Goal: Task Accomplishment & Management: Manage account settings

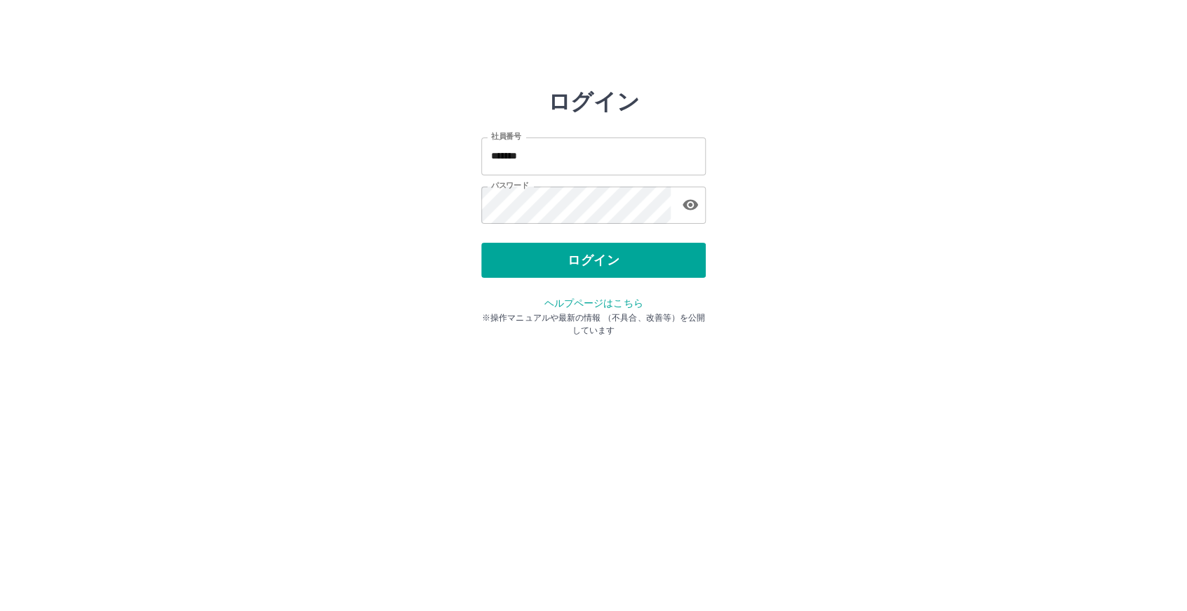
click at [584, 259] on button "ログイン" at bounding box center [593, 260] width 224 height 35
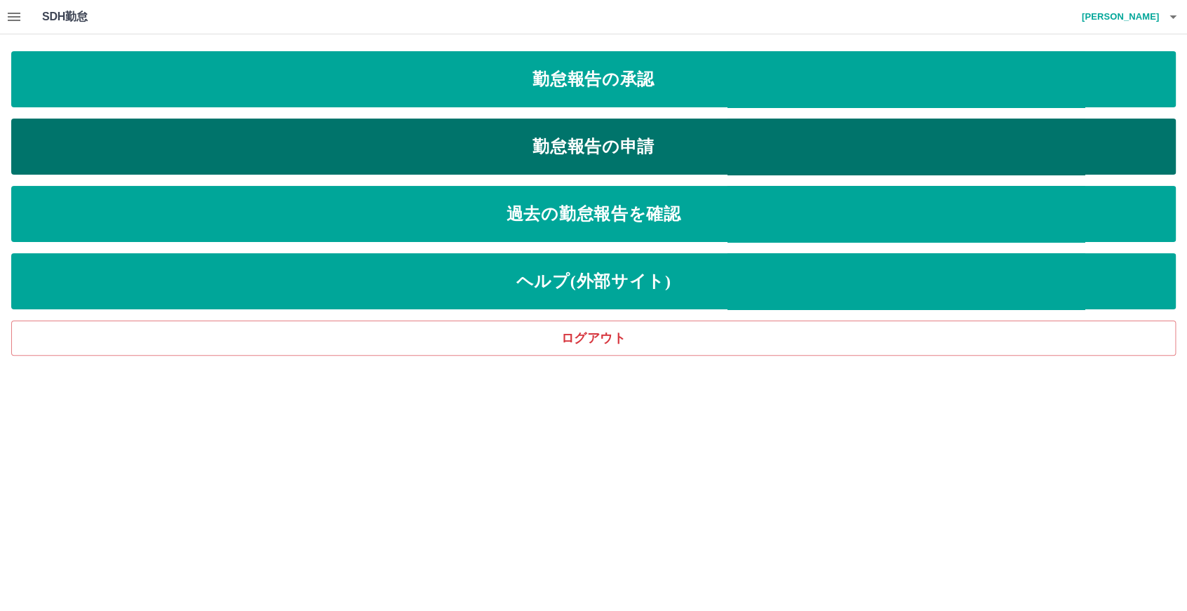
click at [555, 148] on link "勤怠報告の申請" at bounding box center [593, 147] width 1164 height 56
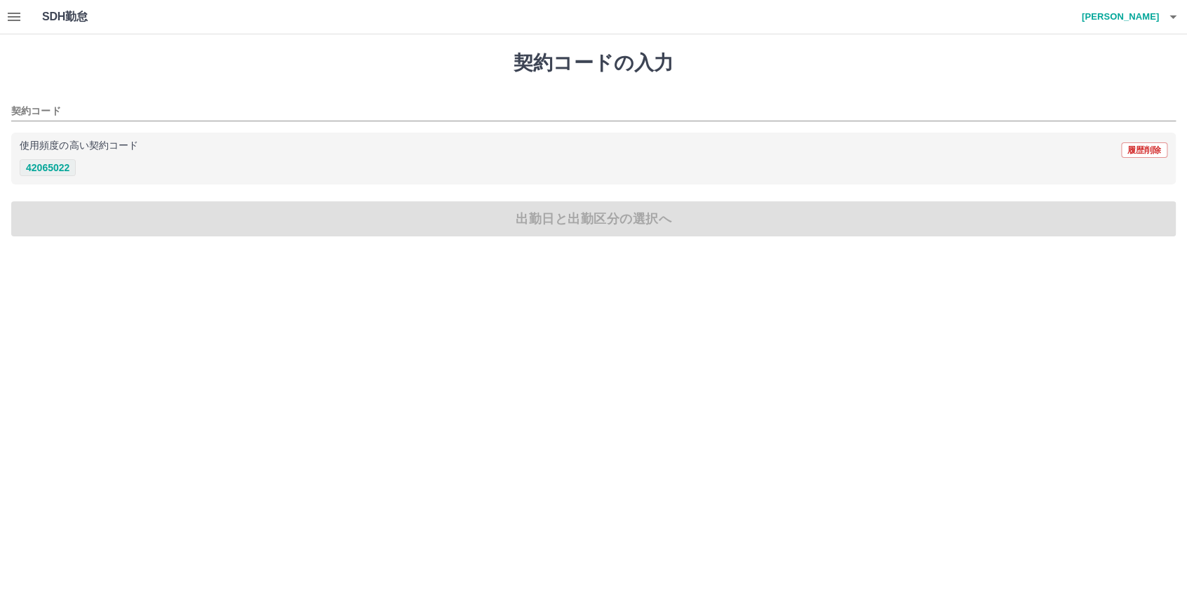
click at [50, 167] on button "42065022" at bounding box center [48, 167] width 56 height 17
type input "********"
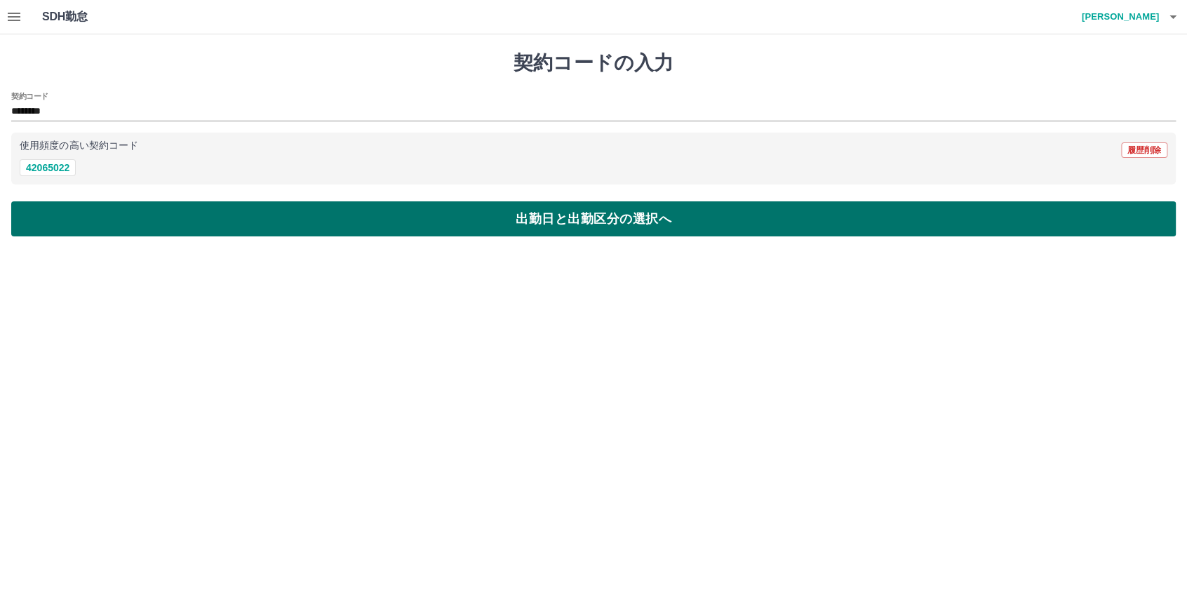
click at [454, 218] on button "出勤日と出勤区分の選択へ" at bounding box center [593, 218] width 1164 height 35
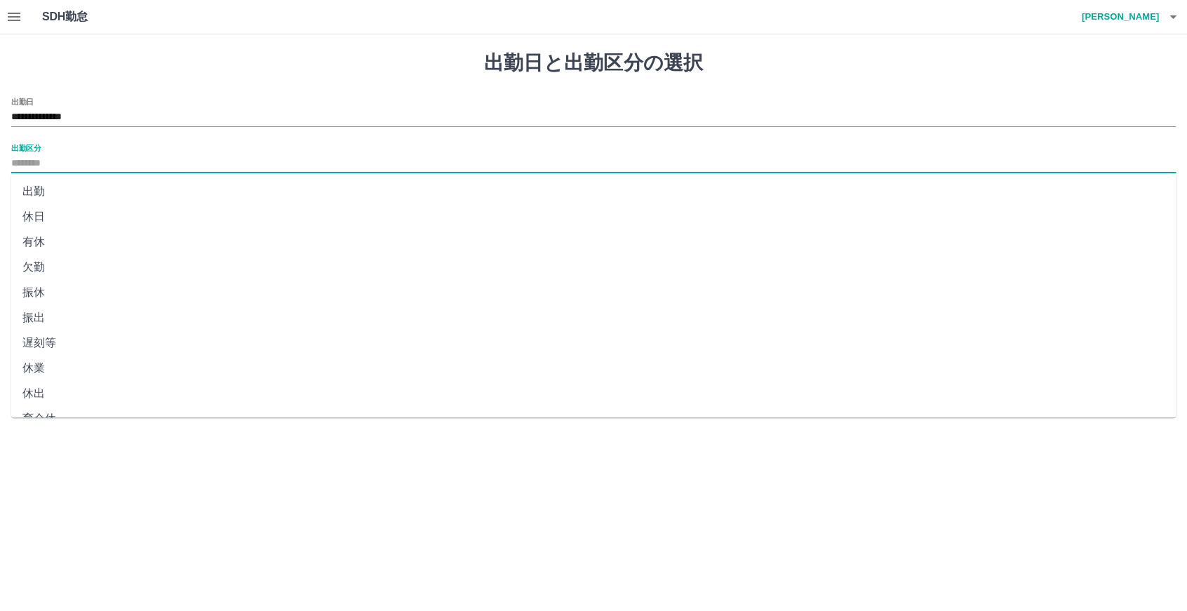
click at [62, 165] on input "出勤区分" at bounding box center [593, 164] width 1164 height 18
click at [58, 187] on li "出勤" at bounding box center [593, 191] width 1164 height 25
type input "**"
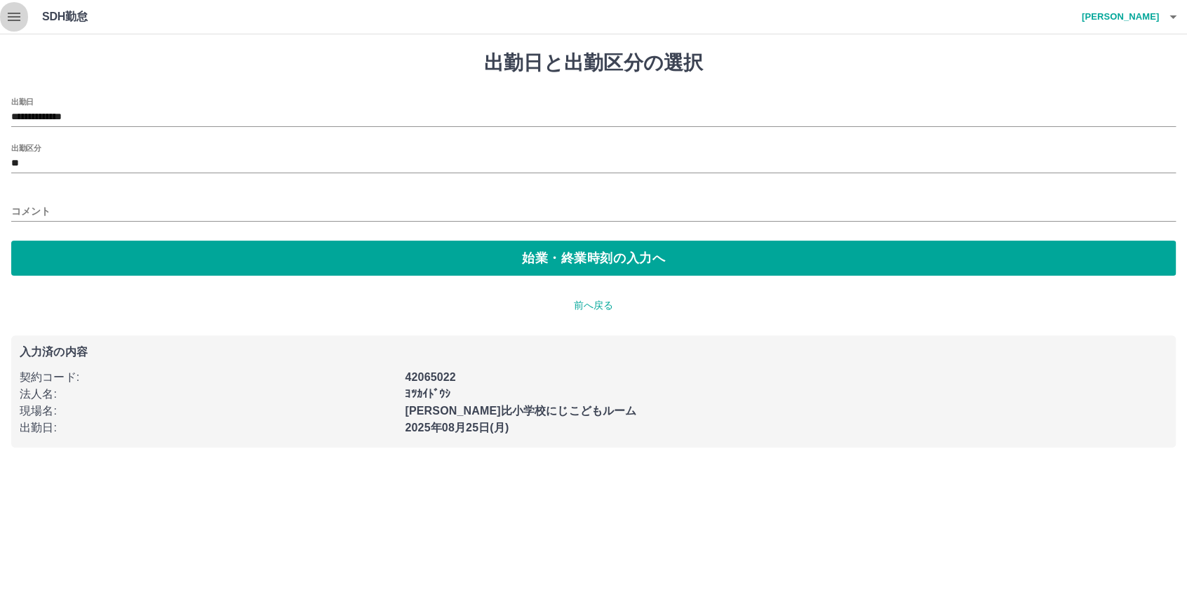
click at [11, 21] on icon "button" at bounding box center [14, 17] width 13 height 8
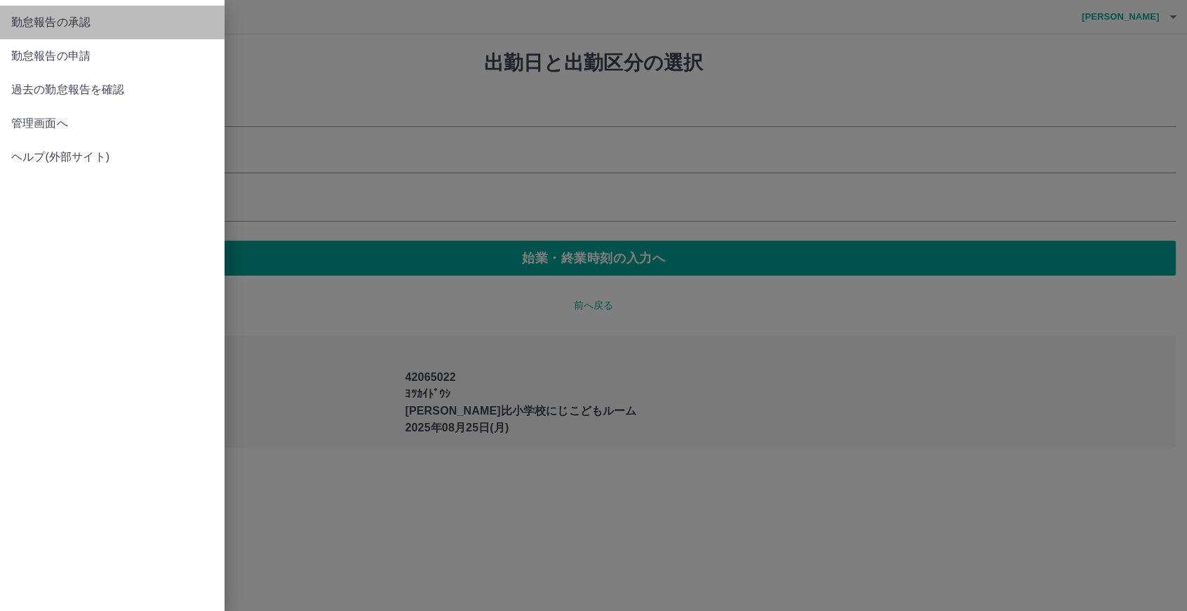
click at [100, 27] on span "勤怠報告の承認" at bounding box center [112, 22] width 202 height 17
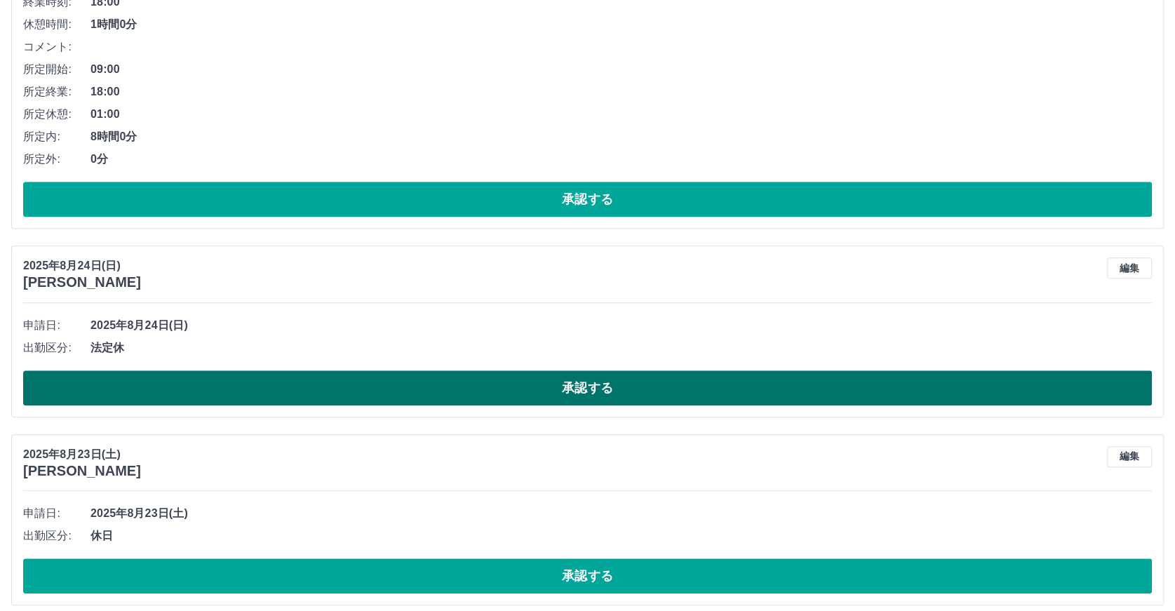
scroll to position [701, 0]
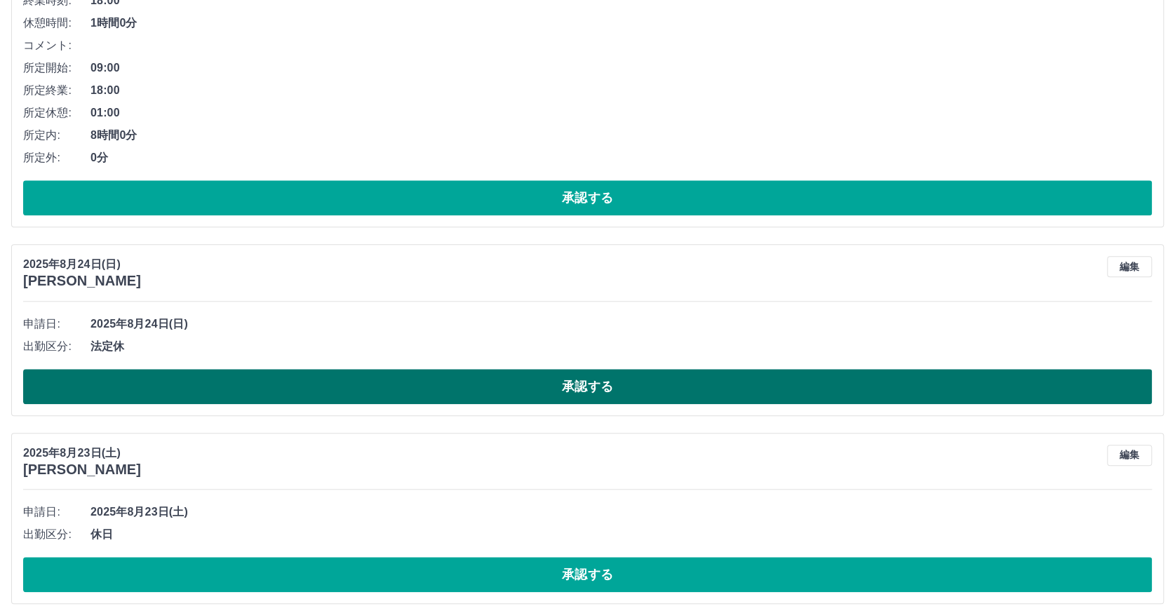
click at [587, 388] on button "承認する" at bounding box center [587, 386] width 1128 height 35
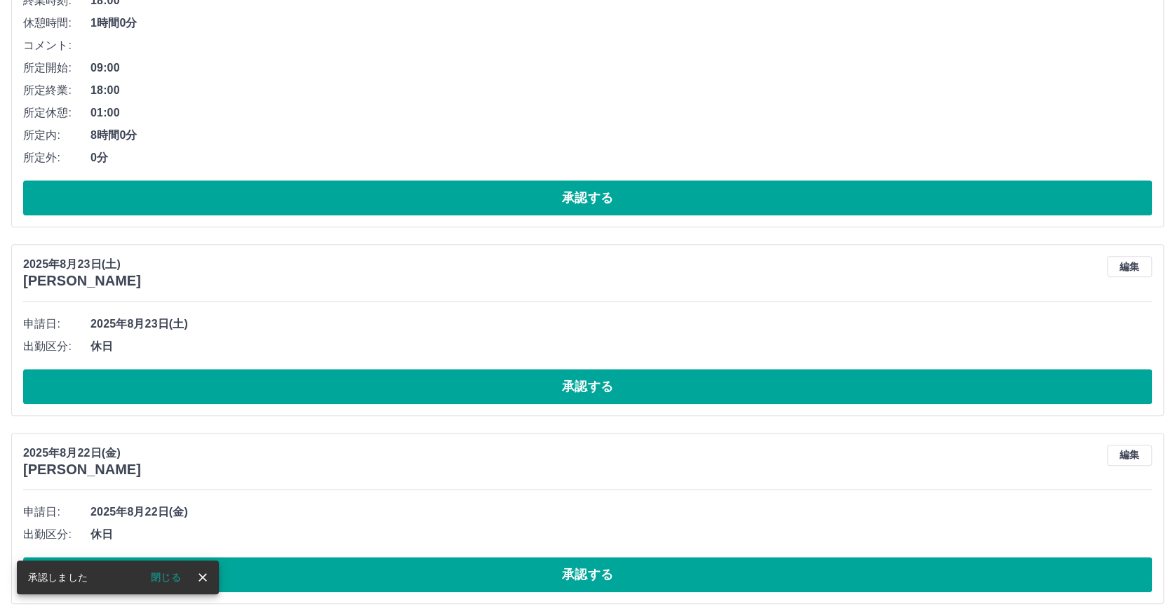
click at [578, 573] on button "承認する" at bounding box center [587, 574] width 1128 height 35
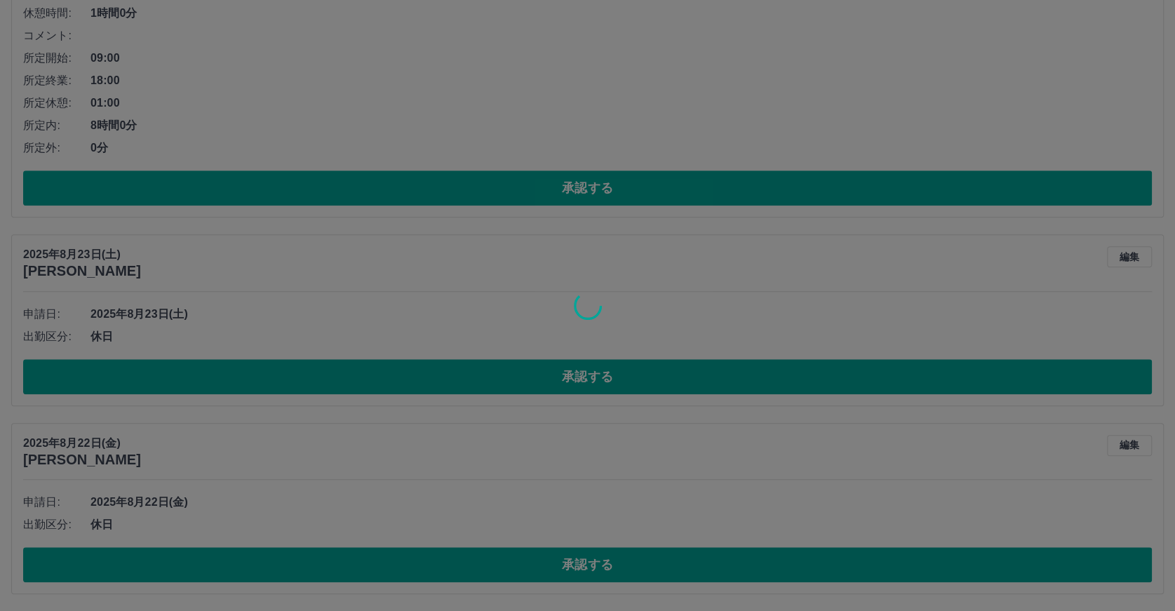
scroll to position [523, 0]
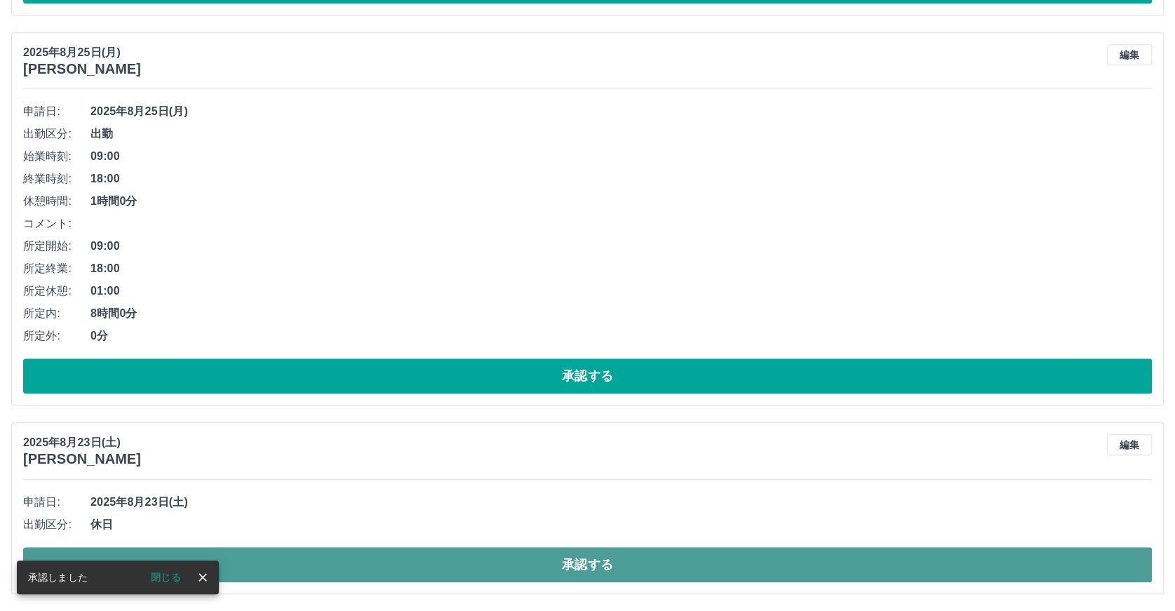
click at [589, 562] on button "承認する" at bounding box center [587, 564] width 1128 height 35
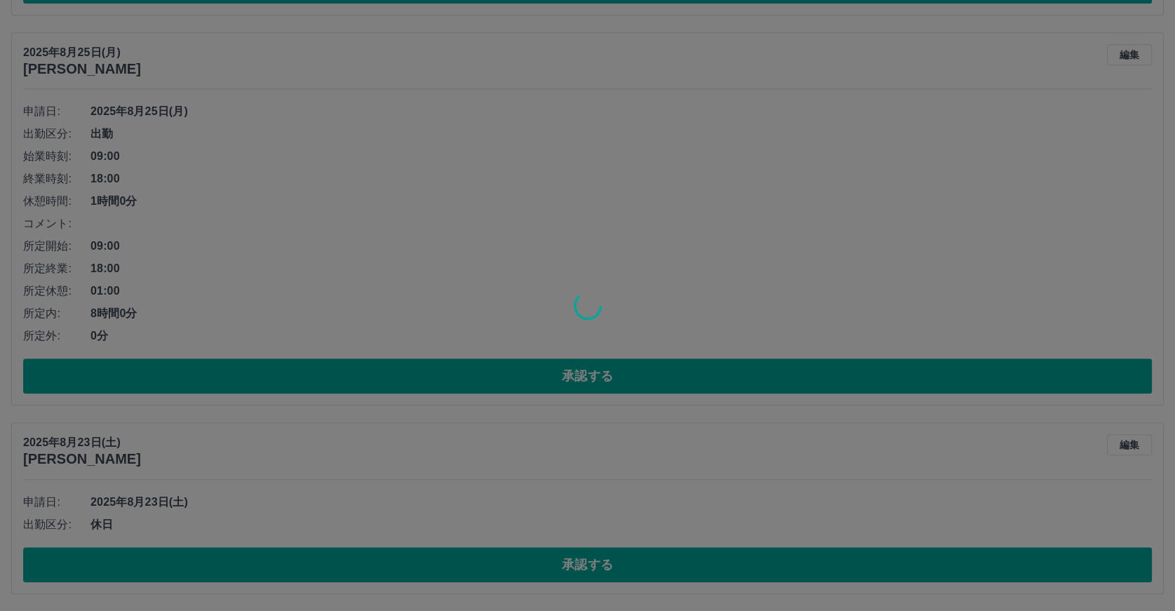
scroll to position [336, 0]
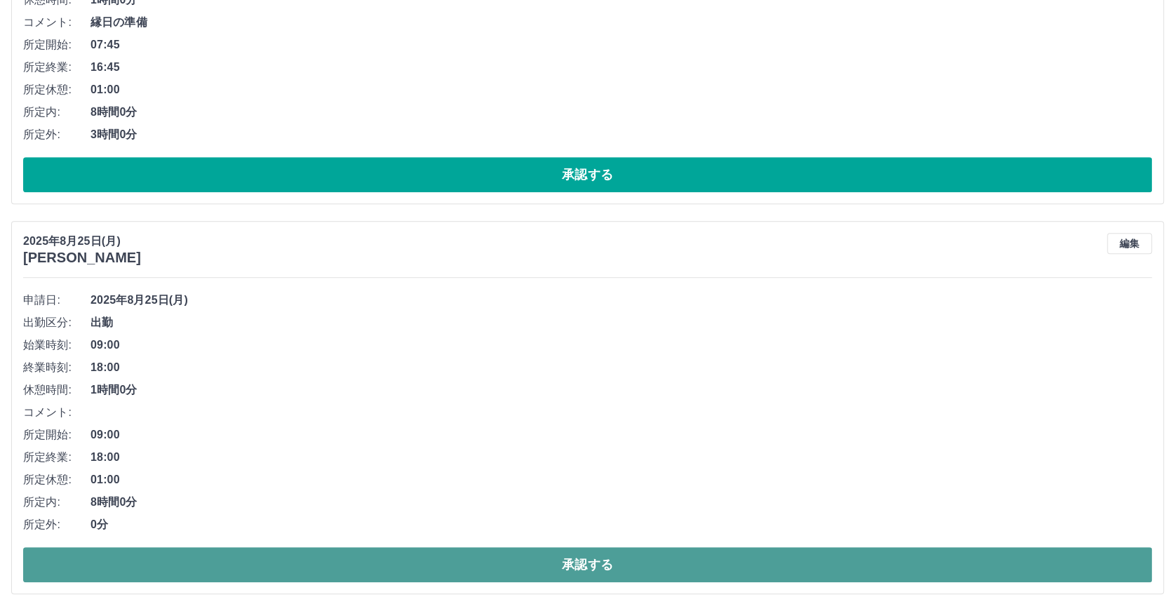
click at [592, 563] on button "承認する" at bounding box center [587, 564] width 1128 height 35
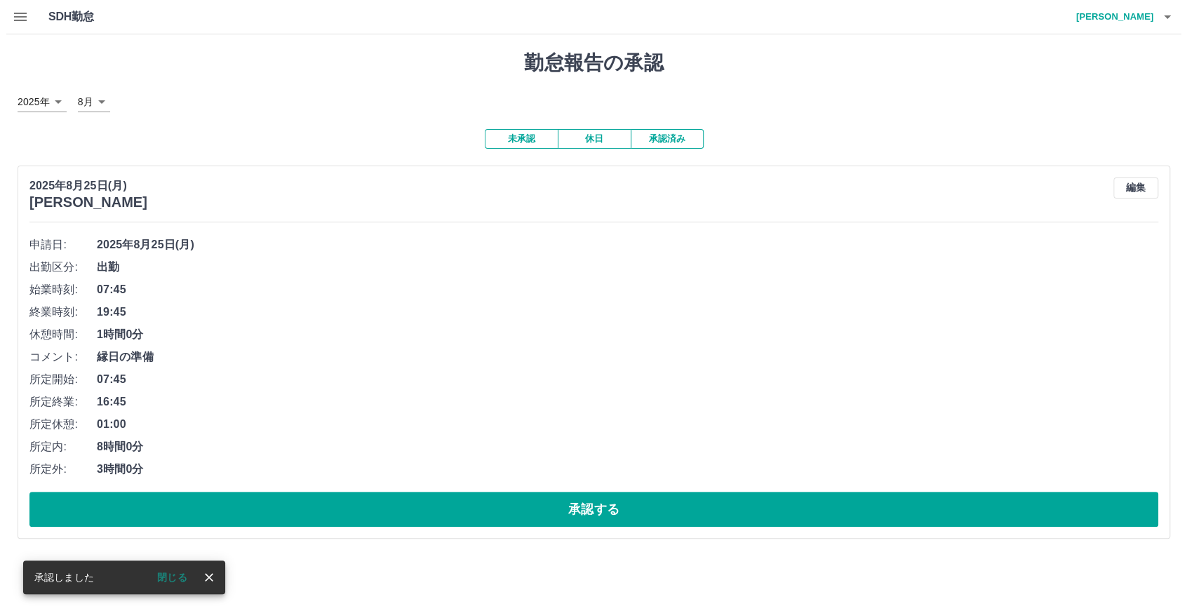
scroll to position [0, 0]
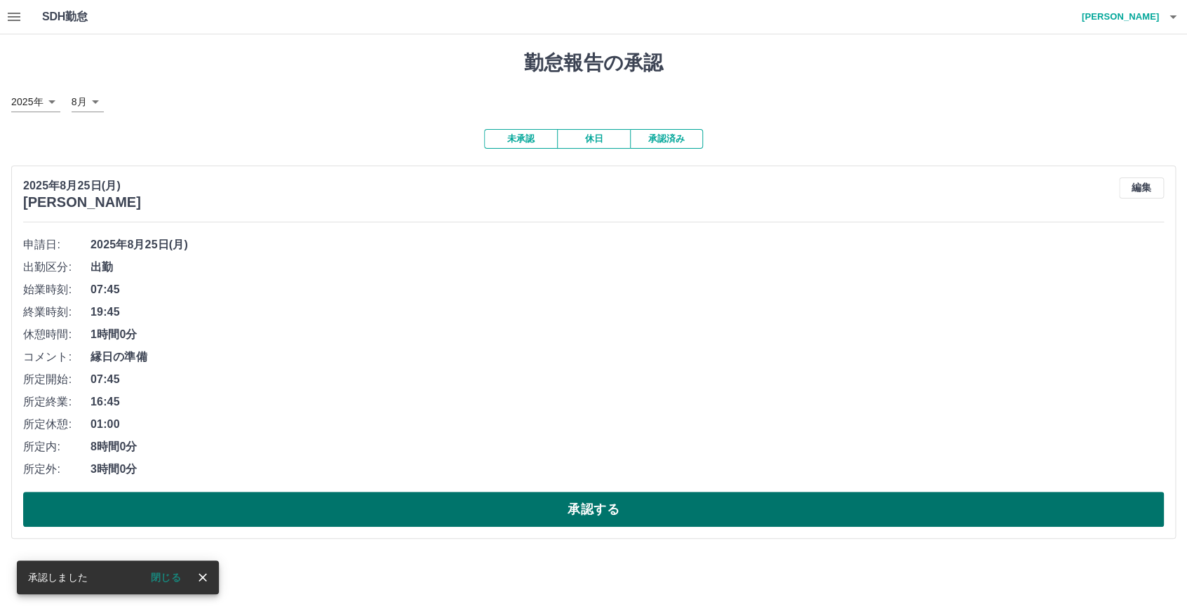
click at [586, 504] on button "承認する" at bounding box center [593, 509] width 1140 height 35
